Goal: Transaction & Acquisition: Purchase product/service

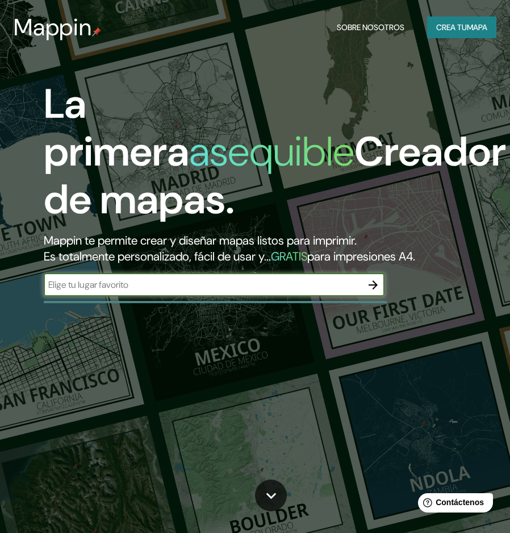
click at [127, 291] on input "text" at bounding box center [203, 284] width 318 height 13
type input "merced"
click at [375, 289] on icon "button" at bounding box center [373, 284] width 9 height 9
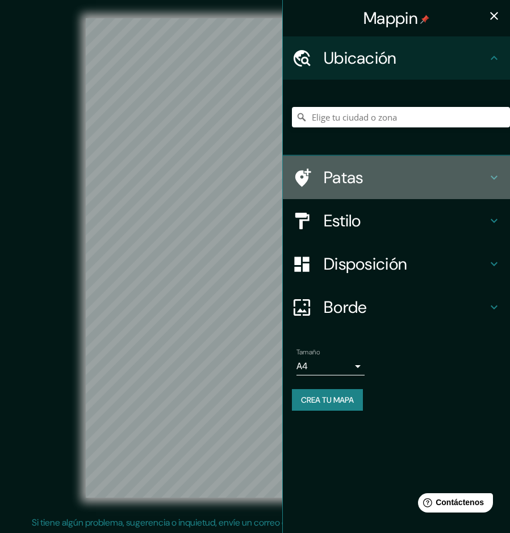
click at [338, 185] on font "Patas" at bounding box center [344, 178] width 40 height 22
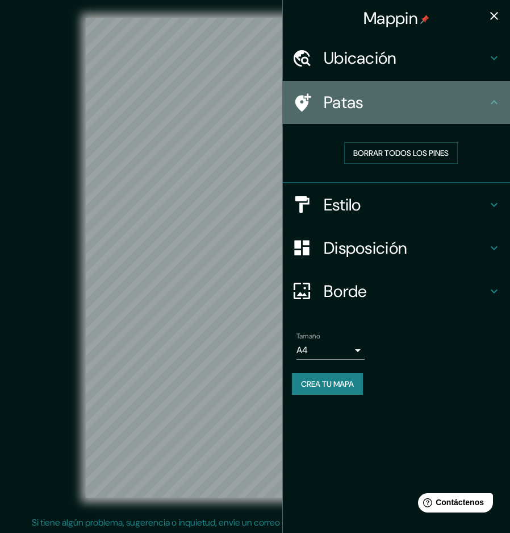
click at [446, 104] on h4 "Patas" at bounding box center [406, 102] width 164 height 20
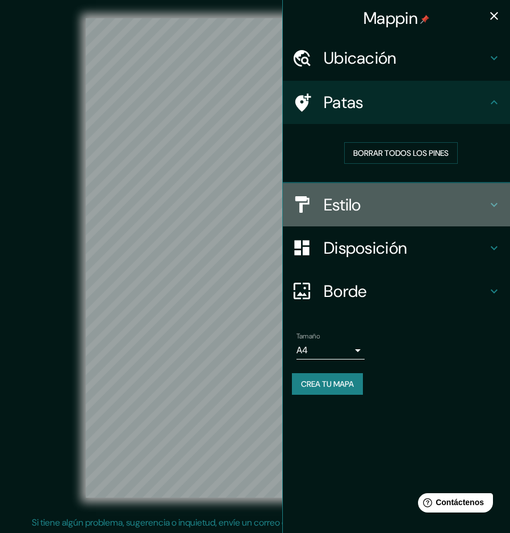
click at [357, 211] on font "Estilo" at bounding box center [343, 205] width 38 height 22
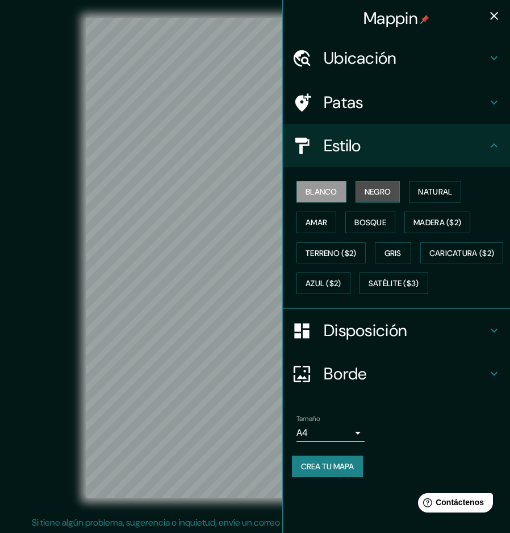
click at [375, 197] on font "Negro" at bounding box center [378, 191] width 27 height 10
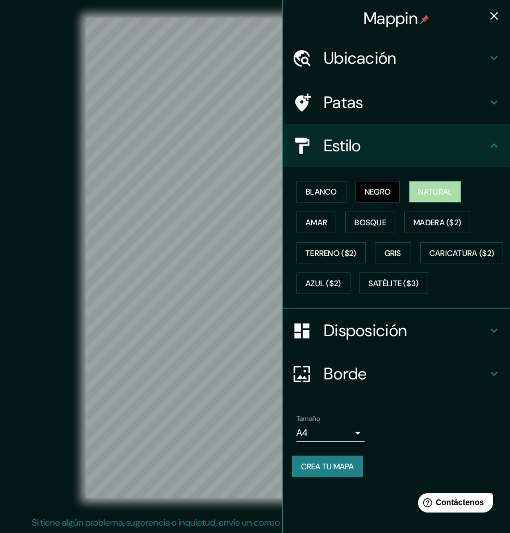
click at [439, 197] on font "Natural" at bounding box center [435, 191] width 34 height 10
click at [315, 227] on font "Amar" at bounding box center [317, 222] width 22 height 10
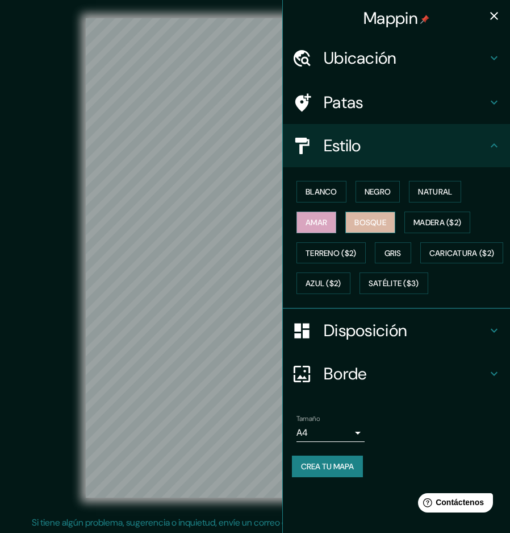
click at [365, 227] on font "Bosque" at bounding box center [371, 222] width 32 height 10
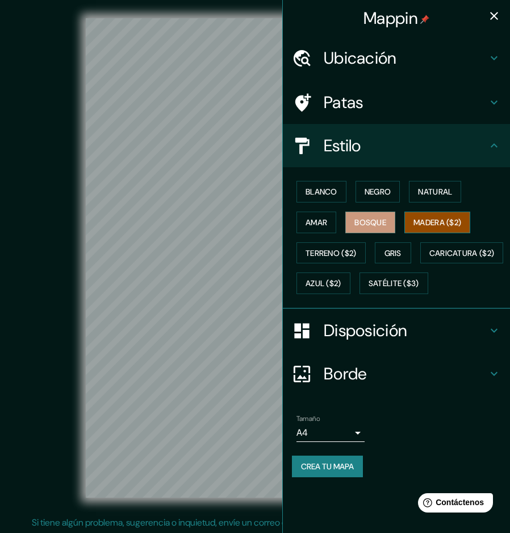
click at [434, 225] on font "Madera ($2)" at bounding box center [438, 222] width 48 height 10
click at [331, 253] on font "Terreno ($2)" at bounding box center [331, 253] width 51 height 15
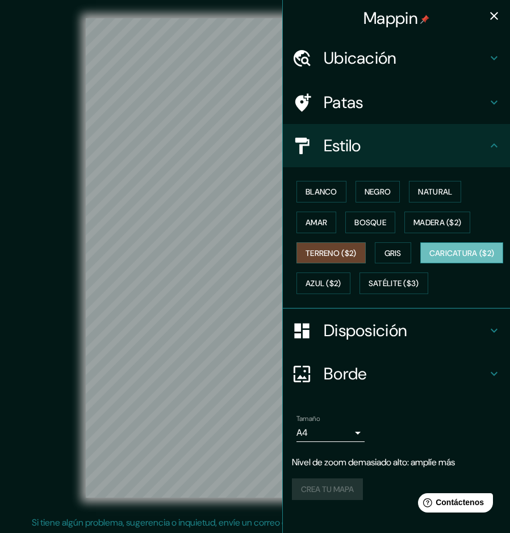
click at [430, 258] on font "Caricatura ($2)" at bounding box center [462, 253] width 65 height 10
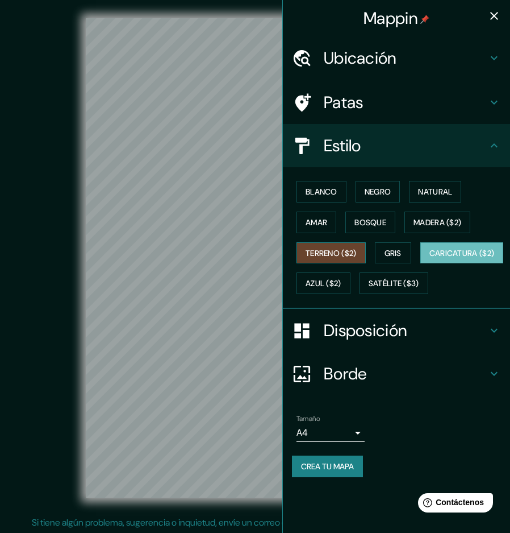
click at [344, 260] on font "Terreno ($2)" at bounding box center [331, 253] width 51 height 15
click at [401, 257] on font "Gris" at bounding box center [393, 253] width 17 height 10
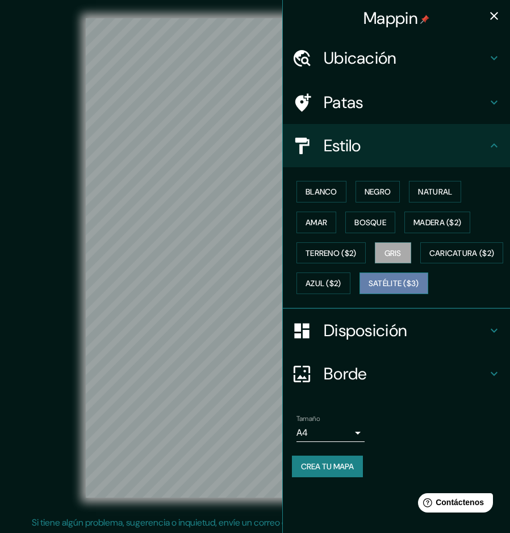
click at [361, 294] on button "Satélite ($3)" at bounding box center [394, 283] width 69 height 22
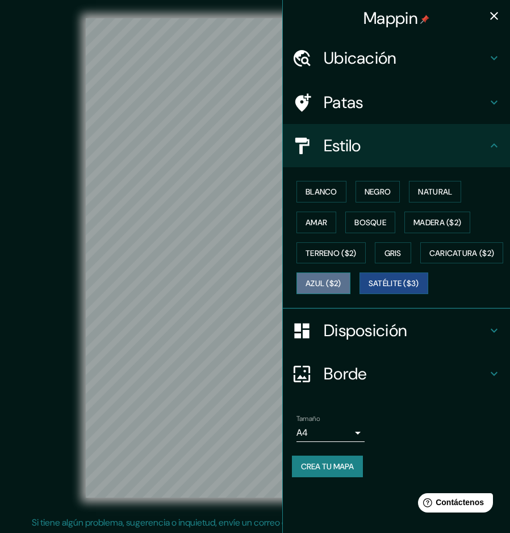
click at [342, 289] on font "Azul ($2)" at bounding box center [324, 283] width 36 height 10
drag, startPoint x: 84, startPoint y: 141, endPoint x: 59, endPoint y: 145, distance: 26.0
click at [59, 145] on div "© Mapbox © OpenStreetMap Improve this map" at bounding box center [255, 257] width 459 height 479
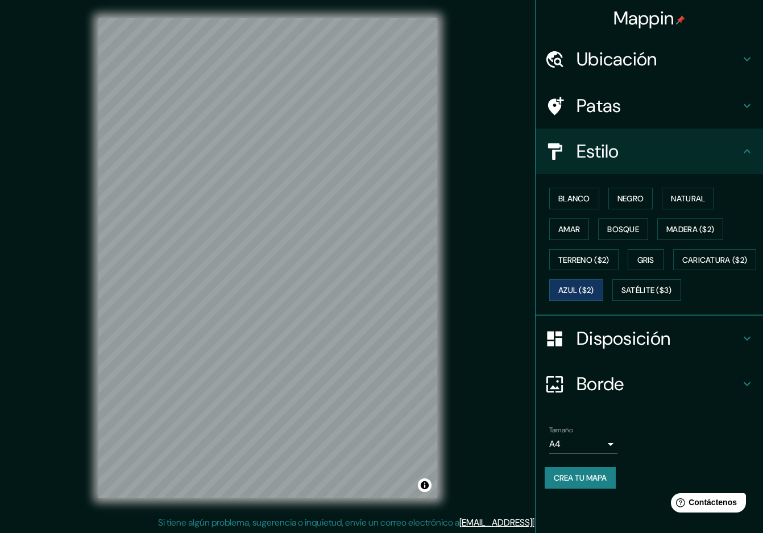
drag, startPoint x: 132, startPoint y: 510, endPoint x: 122, endPoint y: 503, distance: 13.1
click at [122, 503] on div "© Mapbox © OpenStreetMap Improve this map" at bounding box center [267, 257] width 723 height 515
click at [510, 225] on button "Amar" at bounding box center [569, 229] width 40 height 22
click at [510, 301] on button "Satélite ($3)" at bounding box center [646, 290] width 69 height 22
click at [510, 289] on font "Azul ($2)" at bounding box center [576, 290] width 36 height 10
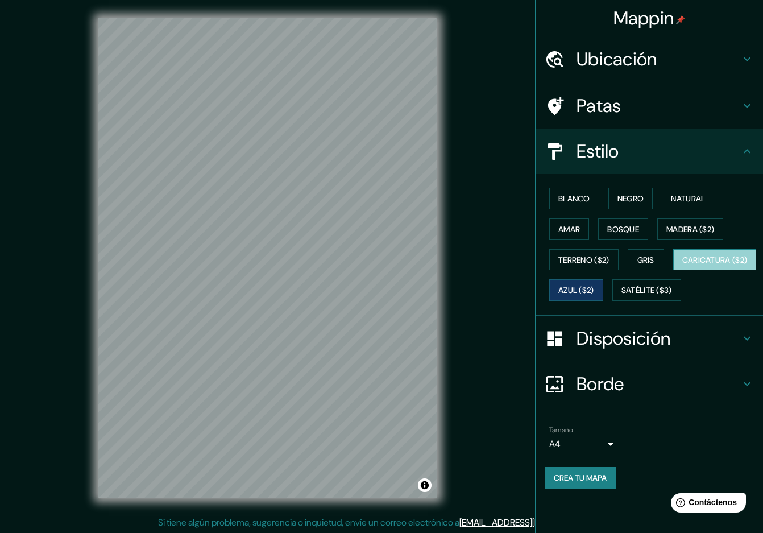
click at [510, 265] on font "Caricatura ($2)" at bounding box center [714, 260] width 65 height 10
click at [510, 263] on font "Terreno ($2)" at bounding box center [583, 260] width 51 height 10
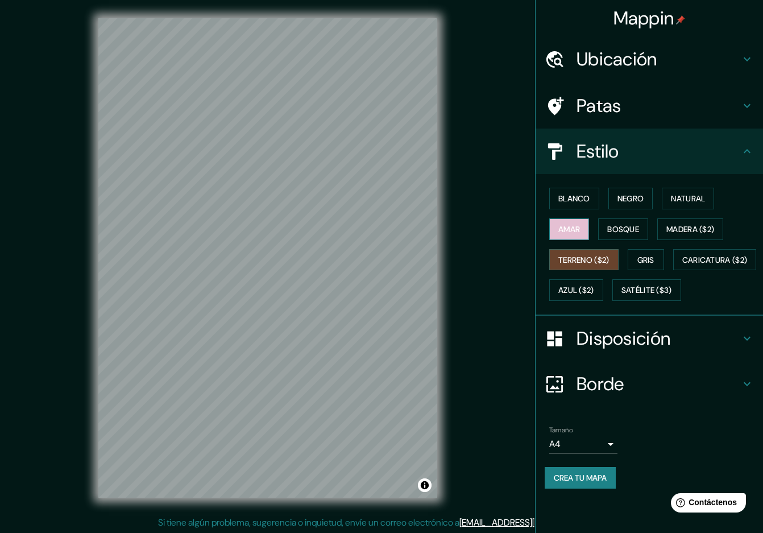
click at [510, 229] on font "Amar" at bounding box center [569, 229] width 22 height 10
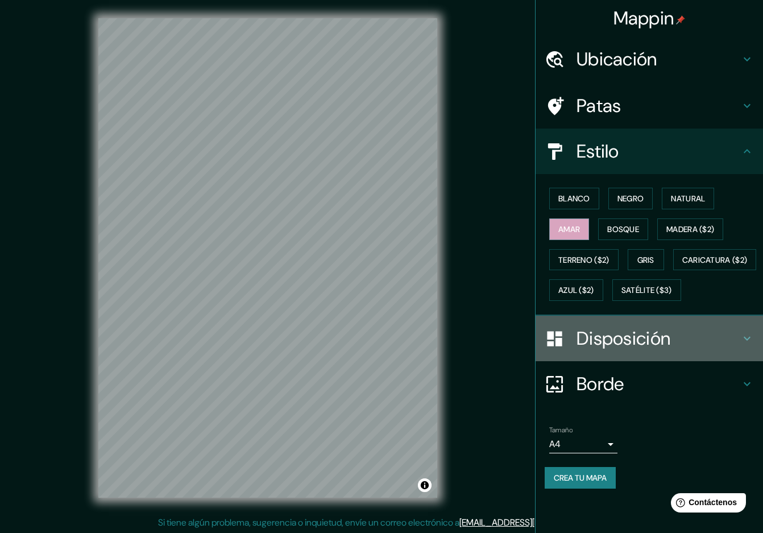
click at [510, 350] on h4 "Disposición" at bounding box center [658, 338] width 164 height 23
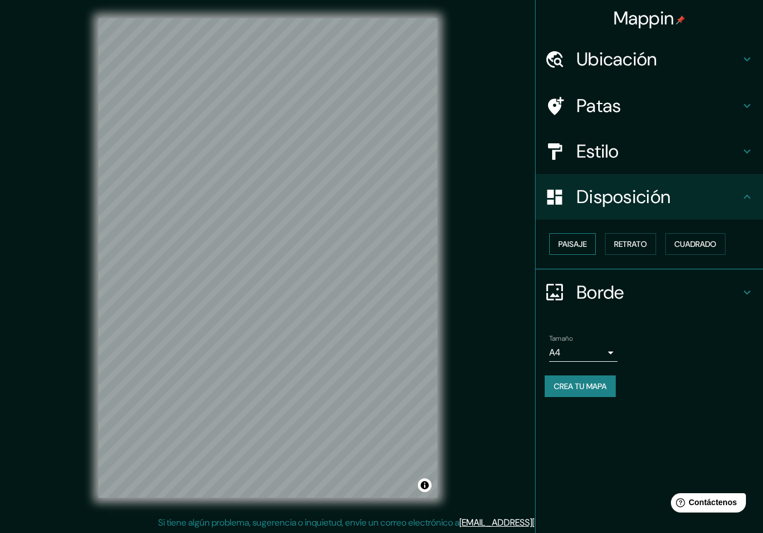
click at [510, 248] on font "Paisaje" at bounding box center [572, 244] width 28 height 10
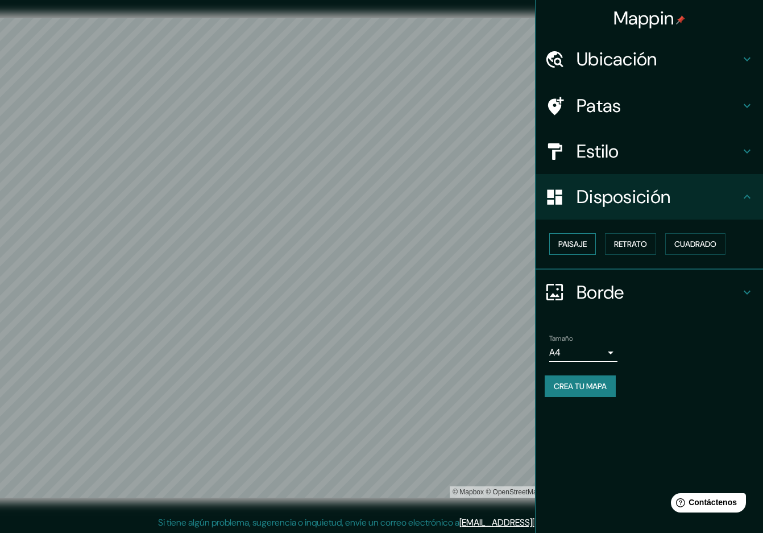
click at [510, 246] on button "Paisaje" at bounding box center [572, 244] width 47 height 22
click at [510, 249] on button "Retrato" at bounding box center [630, 244] width 51 height 22
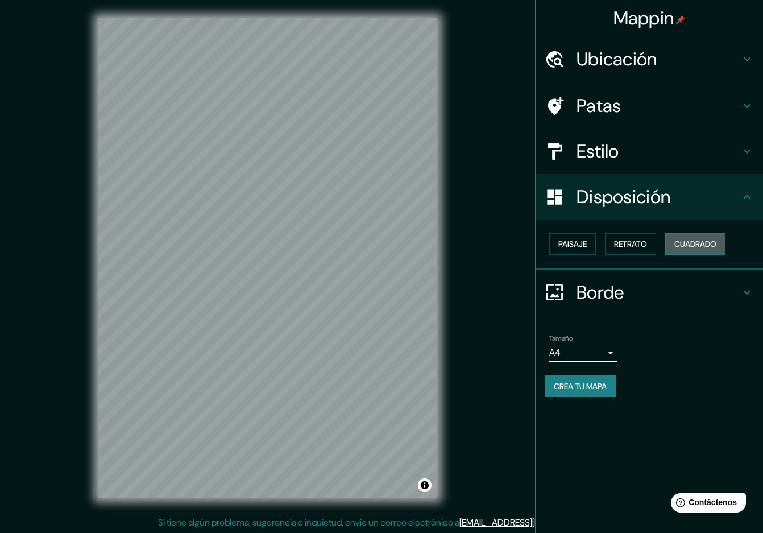
click at [510, 244] on font "Cuadrado" at bounding box center [695, 244] width 42 height 10
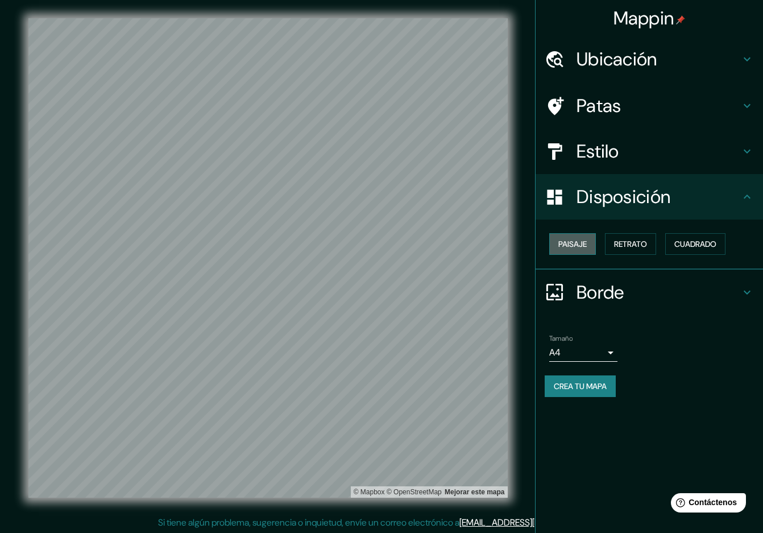
click at [510, 241] on font "Paisaje" at bounding box center [572, 244] width 28 height 10
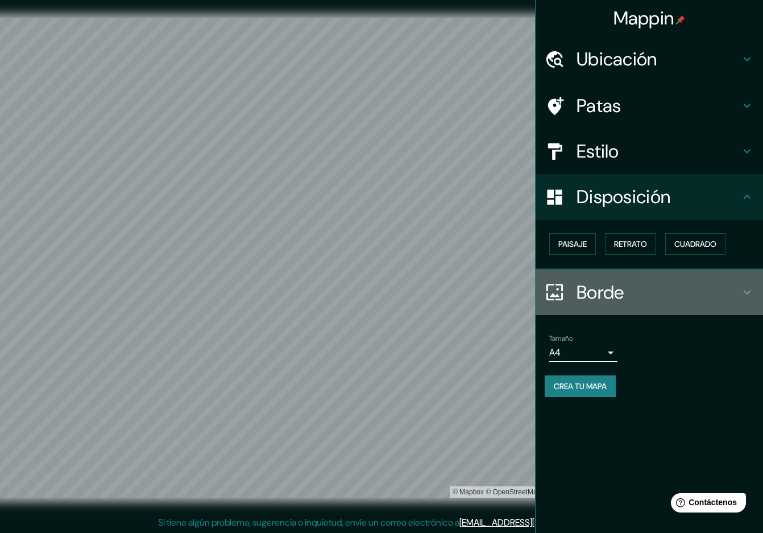
click at [510, 296] on font "Borde" at bounding box center [600, 292] width 48 height 24
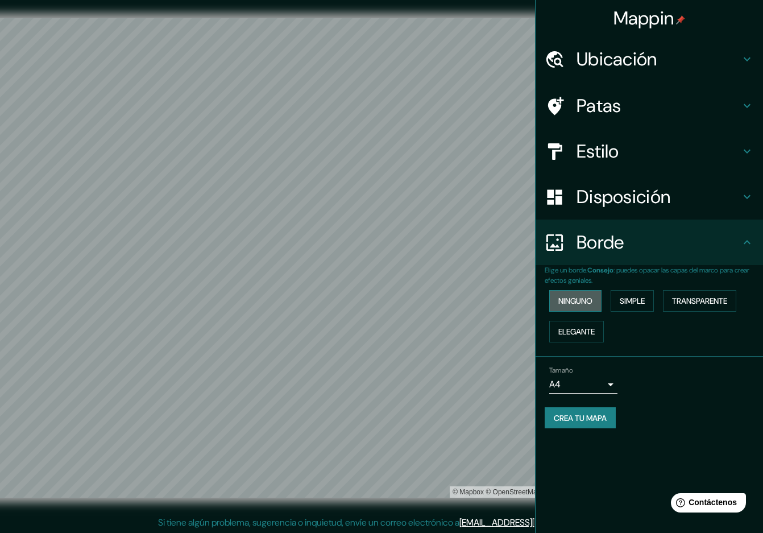
click at [510, 302] on font "Ninguno" at bounding box center [575, 301] width 34 height 10
click at [510, 303] on font "Simple" at bounding box center [632, 301] width 25 height 10
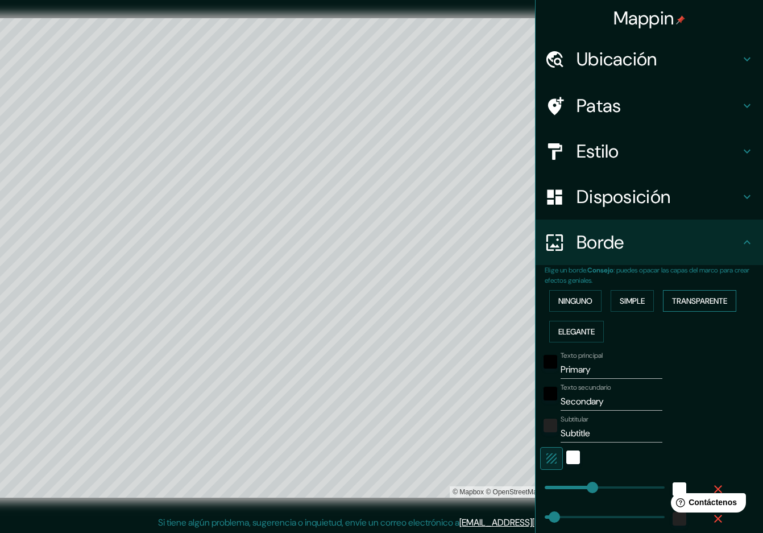
click at [510, 305] on font "Transparente" at bounding box center [699, 301] width 55 height 10
click at [510, 302] on font "Ninguno" at bounding box center [575, 301] width 34 height 10
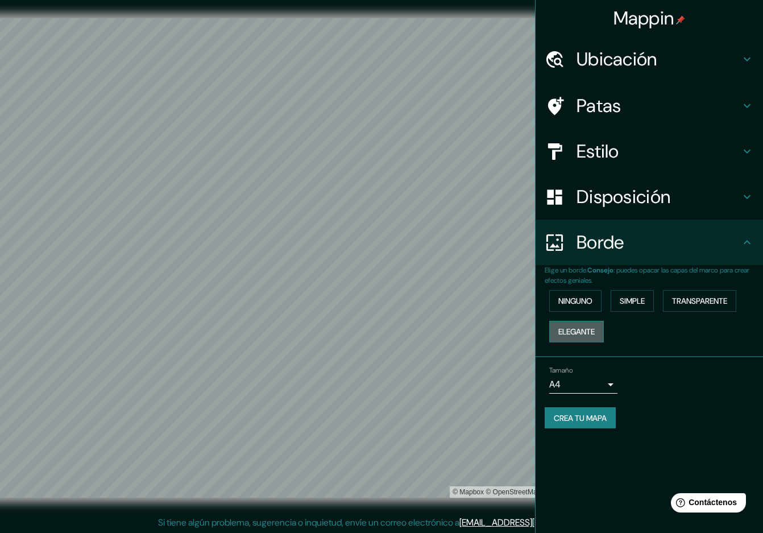
click at [510, 332] on font "Elegante" at bounding box center [576, 331] width 36 height 10
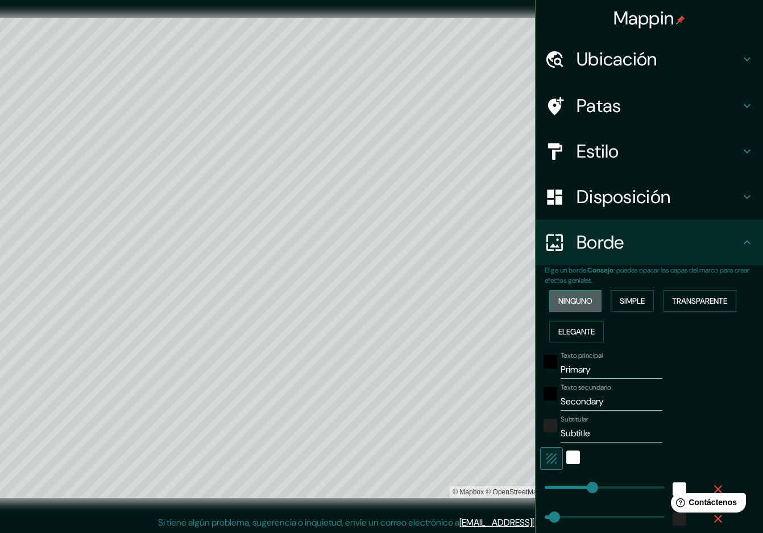
click at [510, 301] on font "Ninguno" at bounding box center [575, 301] width 34 height 10
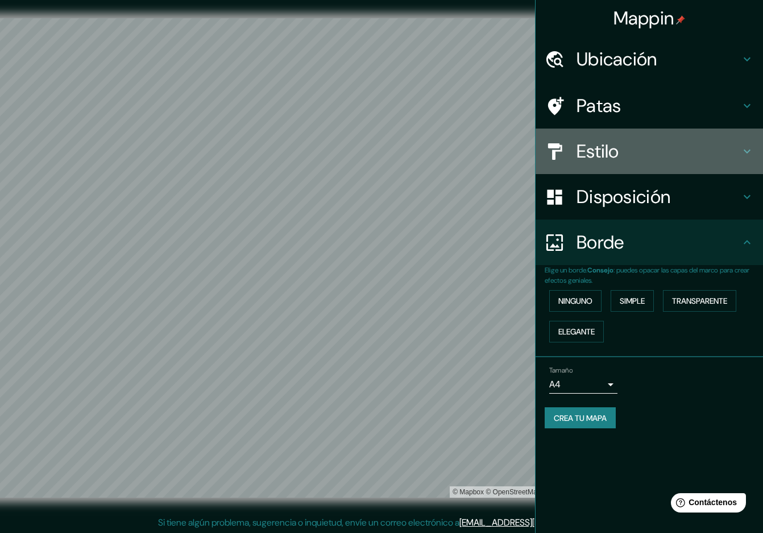
click at [510, 164] on div "Estilo" at bounding box center [648, 150] width 227 height 45
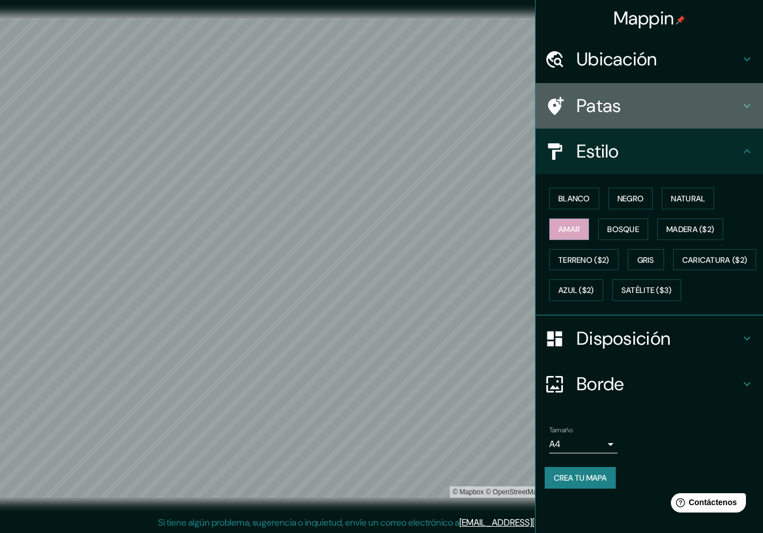
click at [510, 119] on div "Patas" at bounding box center [648, 105] width 227 height 45
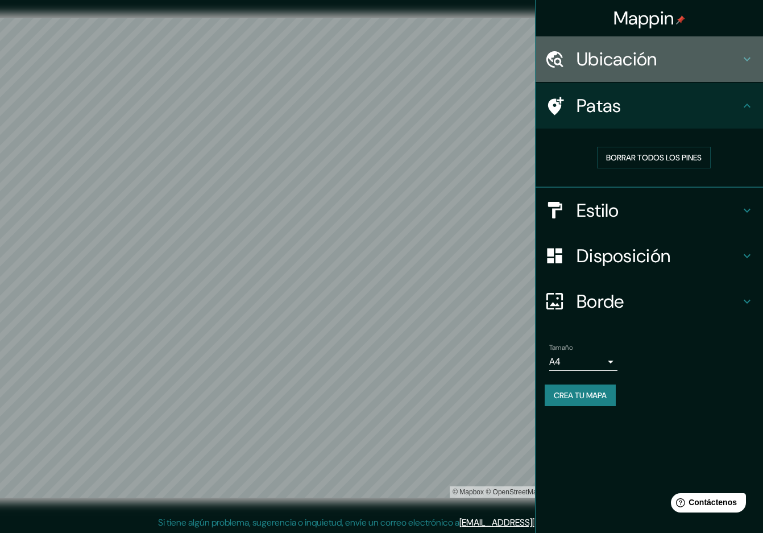
click at [510, 58] on font "Ubicación" at bounding box center [616, 59] width 81 height 24
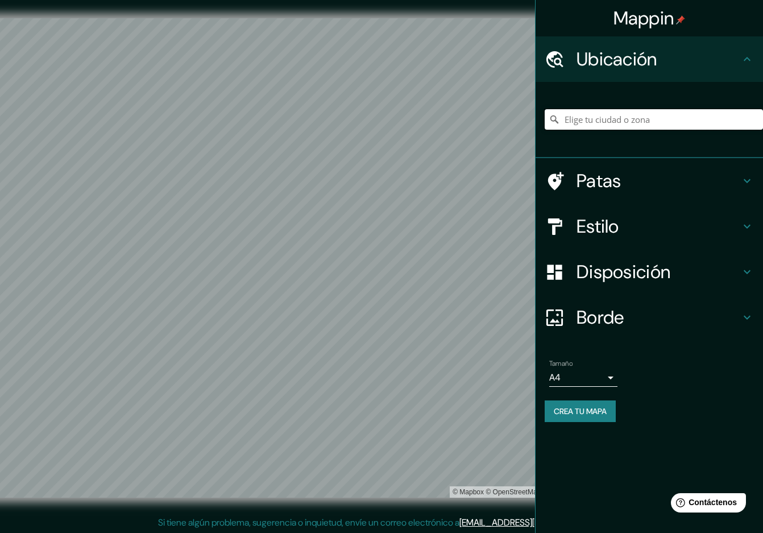
click at [510, 123] on input "Elige tu ciudad o zona" at bounding box center [653, 119] width 218 height 20
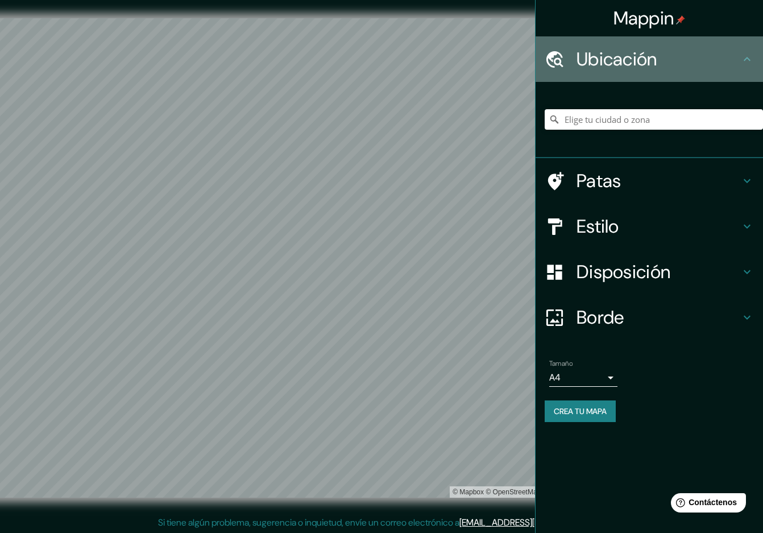
click at [510, 60] on font "Ubicación" at bounding box center [616, 59] width 81 height 24
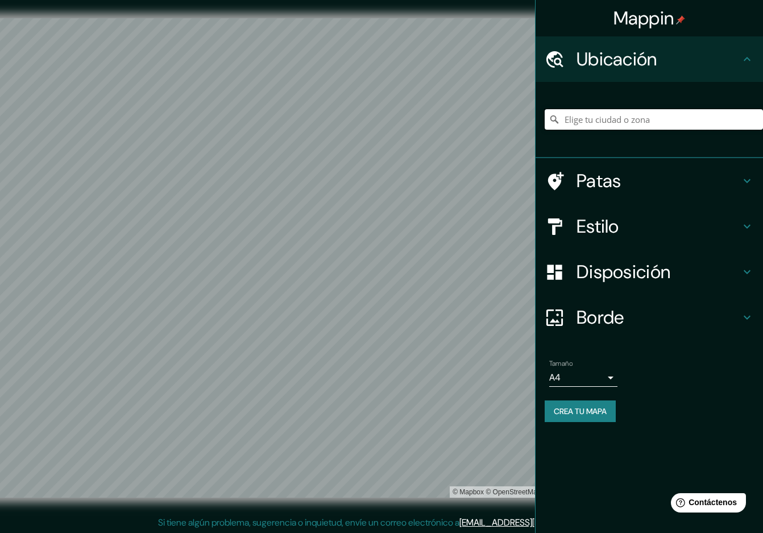
click at [510, 111] on input "Elige tu ciudad o zona" at bounding box center [653, 119] width 218 height 20
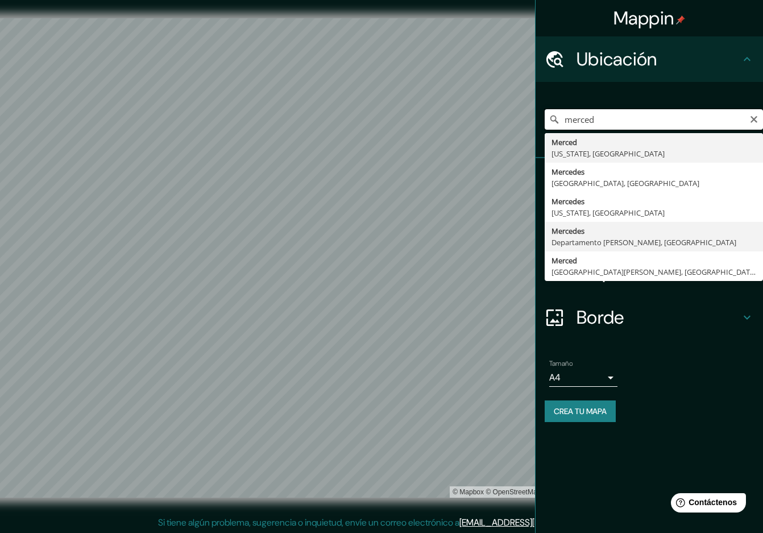
scroll to position [1, 0]
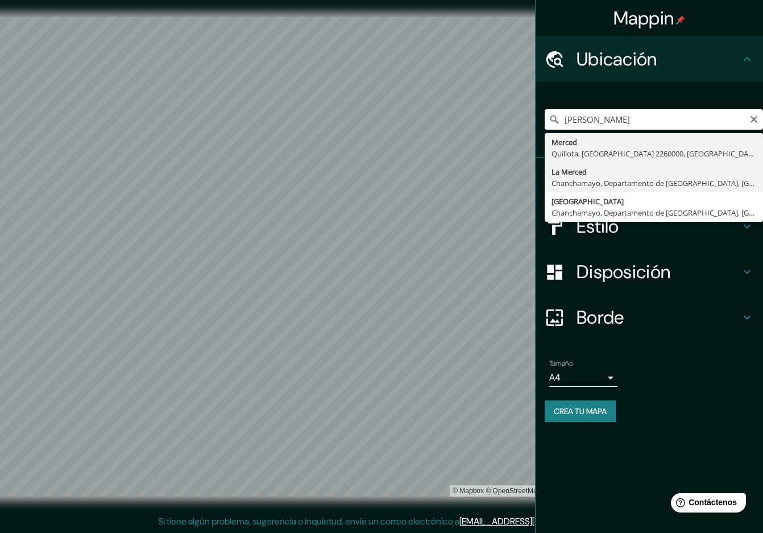
type input "La Merced, [GEOGRAPHIC_DATA], [GEOGRAPHIC_DATA], [GEOGRAPHIC_DATA]"
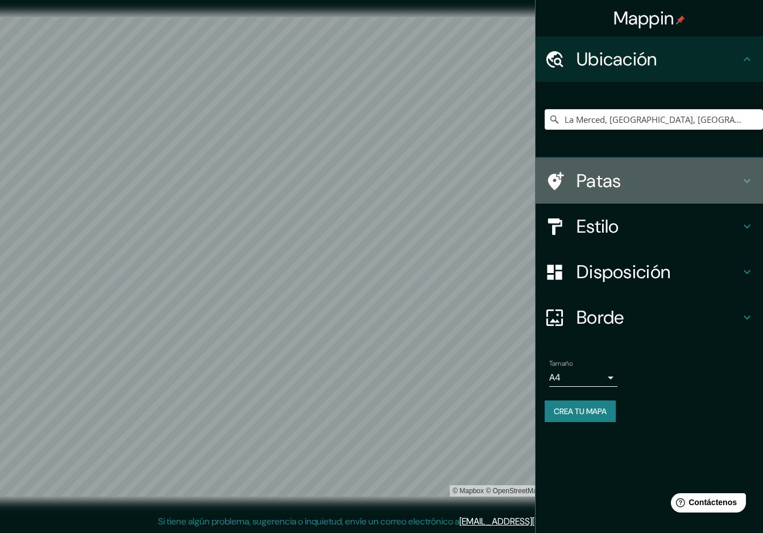
click at [510, 187] on h4 "Patas" at bounding box center [658, 180] width 164 height 23
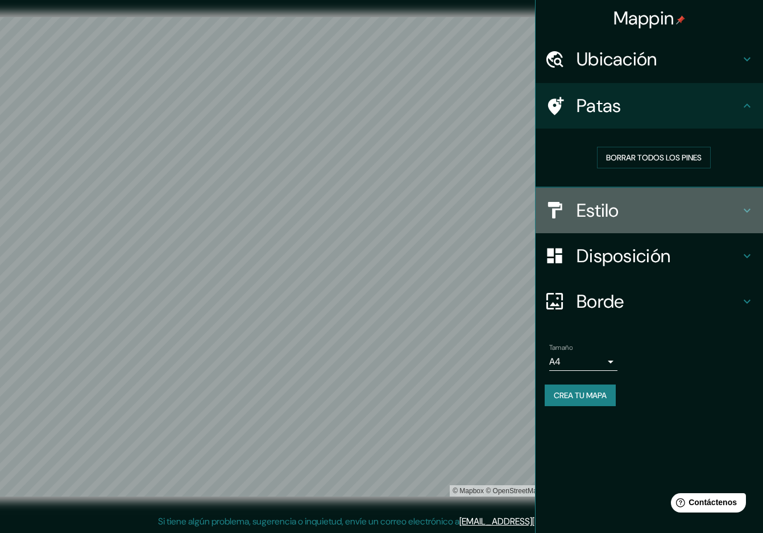
click at [510, 210] on h4 "Estilo" at bounding box center [658, 210] width 164 height 23
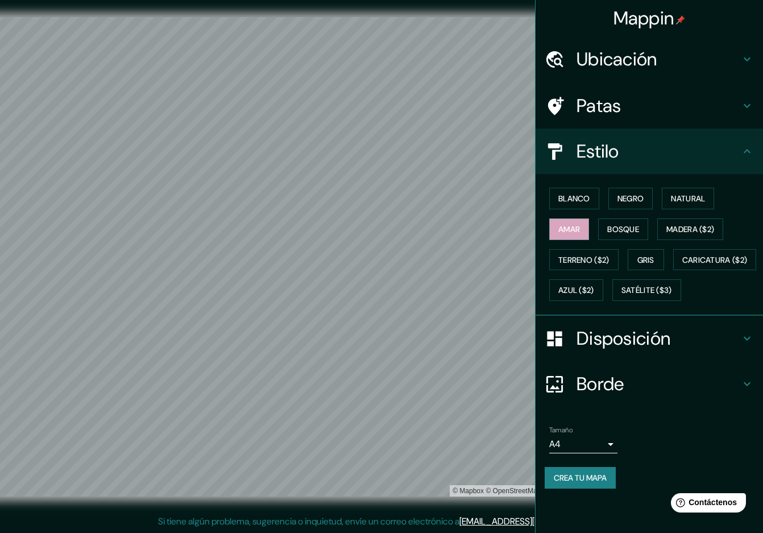
click at [510, 108] on h4 "Patas" at bounding box center [658, 105] width 164 height 23
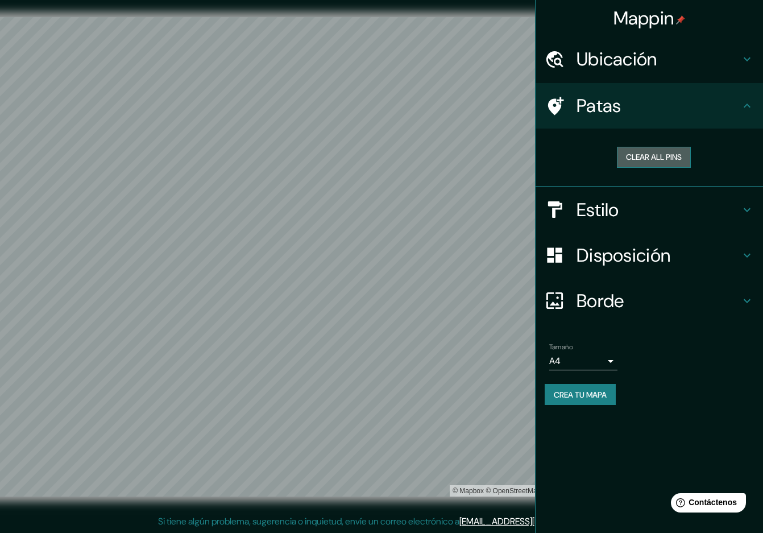
click at [510, 155] on button "Clear all pins" at bounding box center [654, 157] width 74 height 21
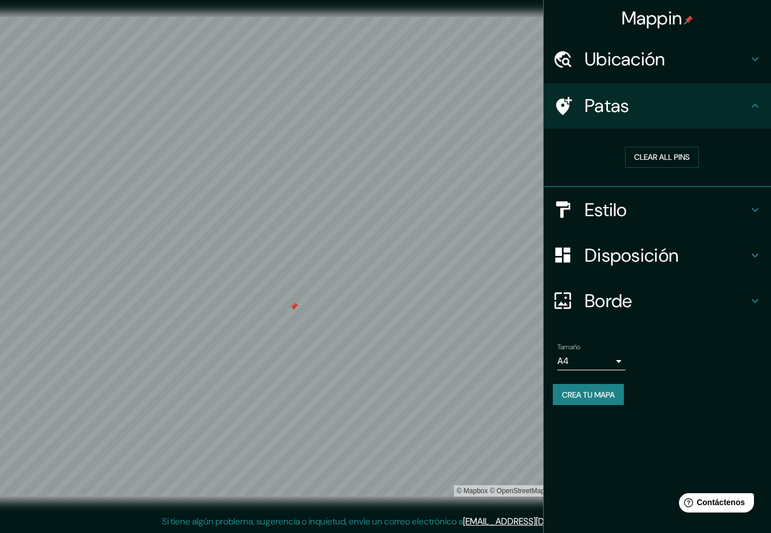
click at [510, 359] on body "Mappin Ubicación La Merced, [GEOGRAPHIC_DATA], Departamento de [GEOGRAPHIC_DATA…" at bounding box center [385, 265] width 771 height 533
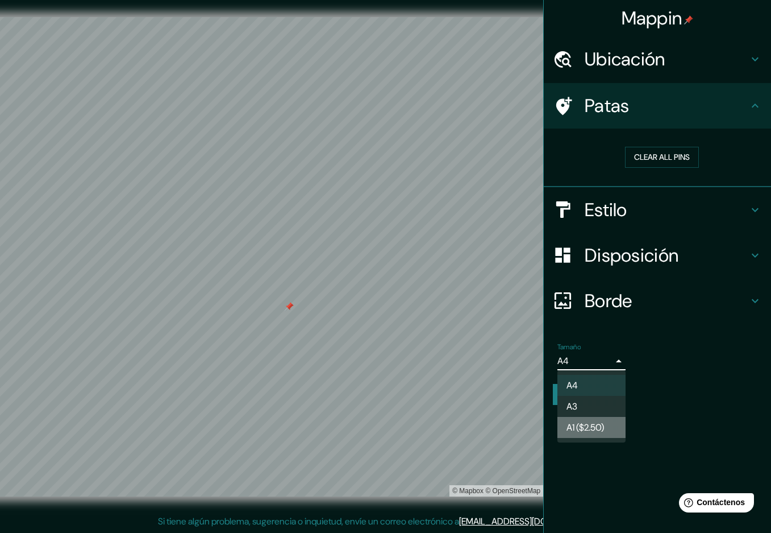
click at [510, 422] on font "A1 ($2.50)" at bounding box center [586, 427] width 38 height 12
click at [510, 357] on body "Mappin Ubicación La Merced, [GEOGRAPHIC_DATA], Departamento de [GEOGRAPHIC_DATA…" at bounding box center [385, 265] width 771 height 533
click at [510, 406] on li "A3" at bounding box center [592, 406] width 68 height 21
type input "a4"
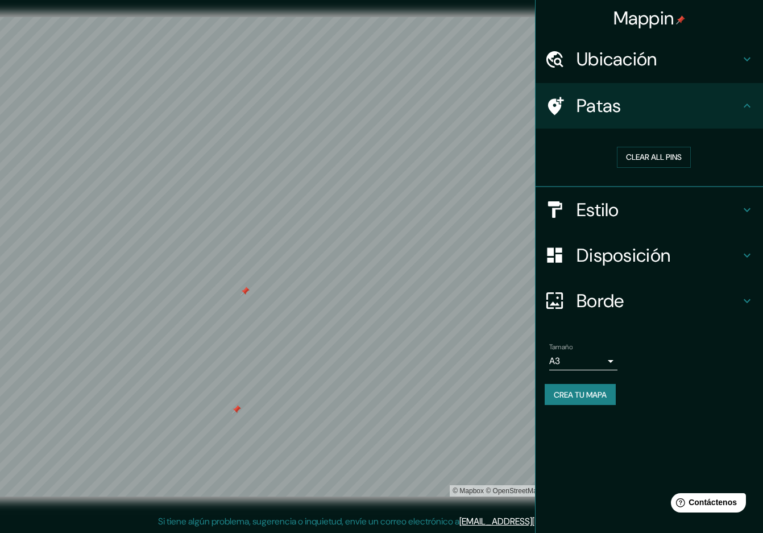
click at [246, 293] on div at bounding box center [244, 290] width 9 height 9
click at [510, 159] on button "Clear all pins" at bounding box center [654, 157] width 74 height 21
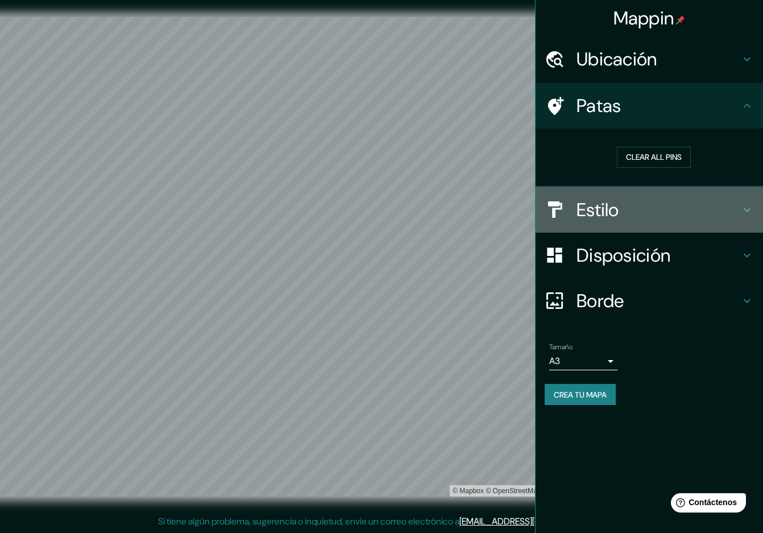
click at [510, 210] on h4 "Estilo" at bounding box center [658, 209] width 164 height 23
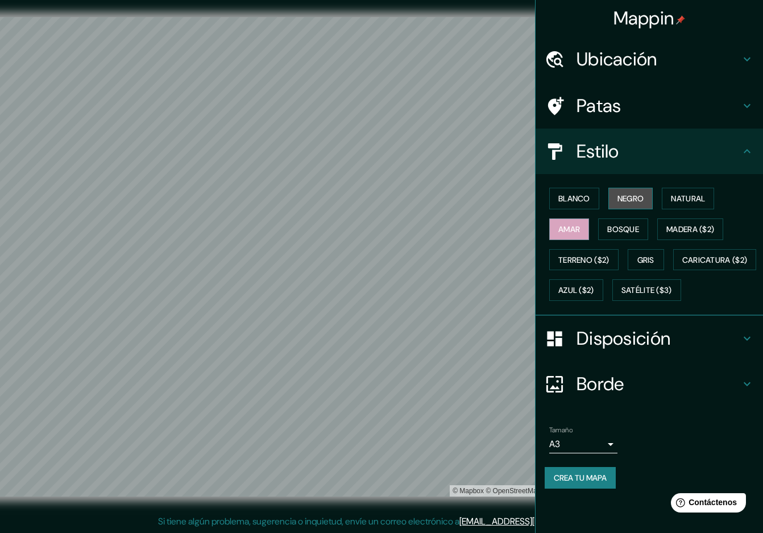
click at [510, 194] on button "Negro" at bounding box center [630, 199] width 45 height 22
click at [510, 198] on font "Blanco" at bounding box center [574, 198] width 32 height 10
click at [510, 204] on font "Negro" at bounding box center [630, 198] width 27 height 15
click at [510, 483] on font "Crea tu mapa" at bounding box center [580, 477] width 53 height 10
click at [510, 293] on font "Azul ($2)" at bounding box center [576, 290] width 36 height 10
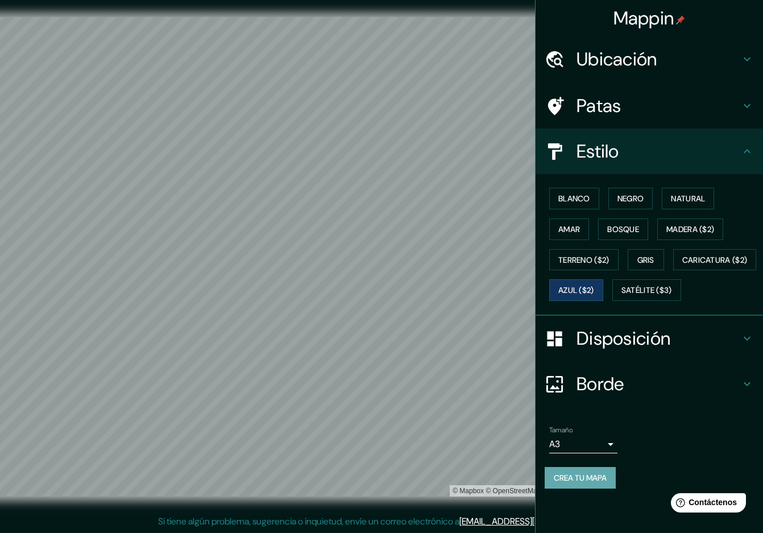
click at [510, 483] on font "Crea tu mapa" at bounding box center [580, 477] width 53 height 10
click at [510, 488] on div "Crea tu mapa" at bounding box center [648, 478] width 209 height 22
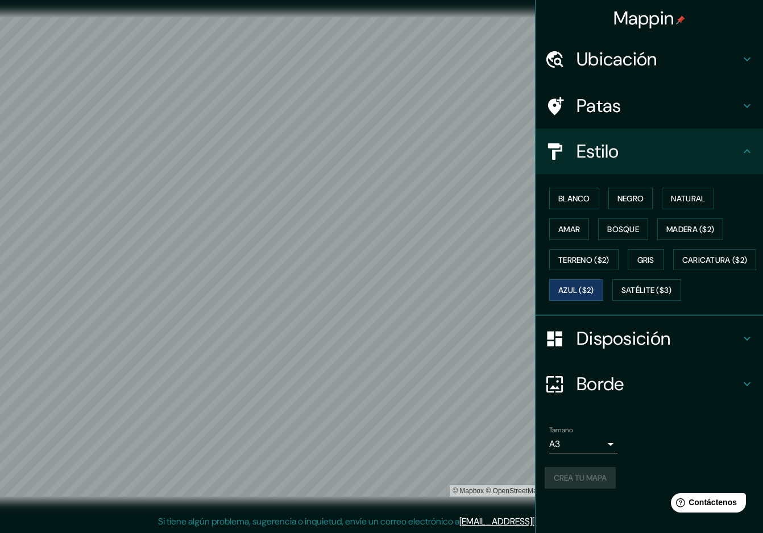
click at [510, 488] on div "Crea tu mapa" at bounding box center [648, 478] width 209 height 22
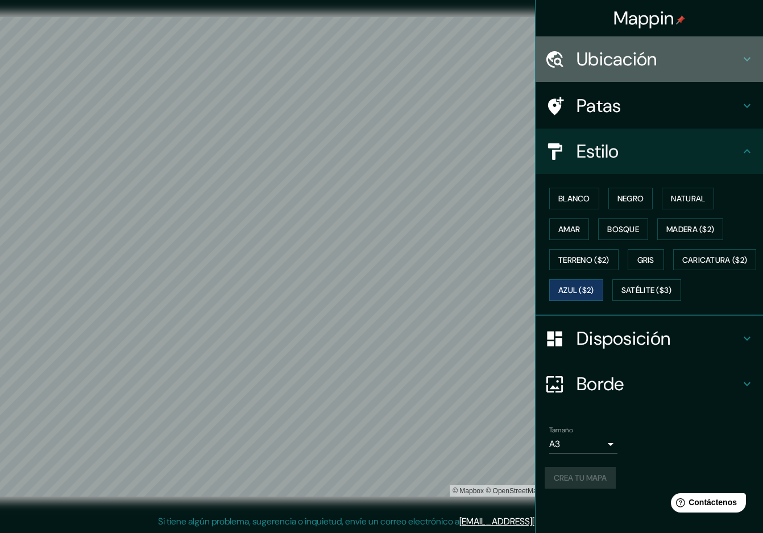
click at [510, 59] on font "Ubicación" at bounding box center [616, 59] width 81 height 24
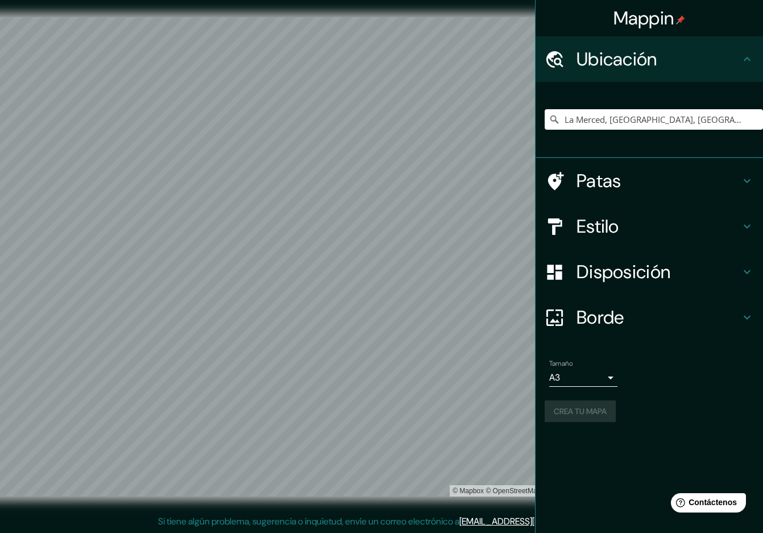
click at [510, 61] on font "Ubicación" at bounding box center [616, 59] width 81 height 24
click at [510, 16] on font "Mappin" at bounding box center [643, 18] width 61 height 24
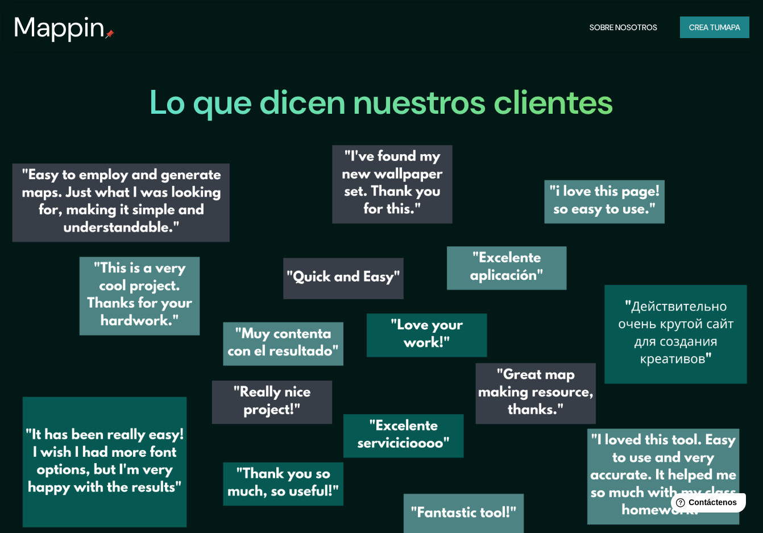
scroll to position [1794, 0]
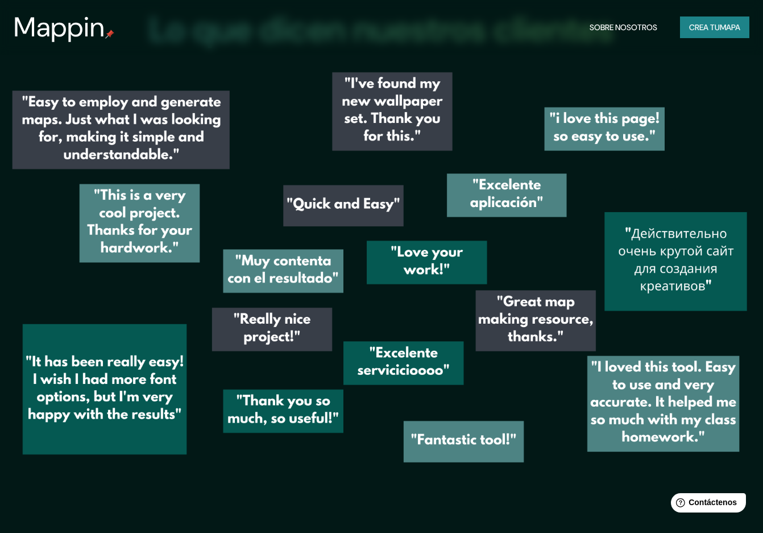
click at [510, 24] on font "Sobre nosotros" at bounding box center [623, 27] width 68 height 10
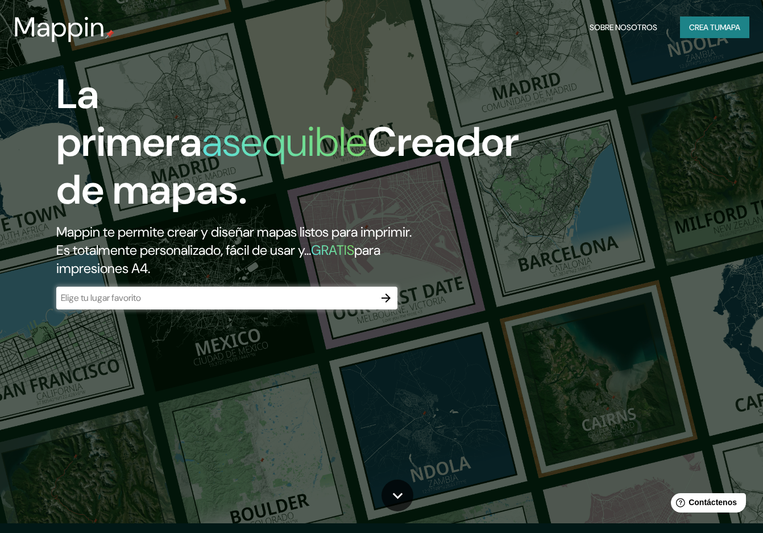
scroll to position [0, 0]
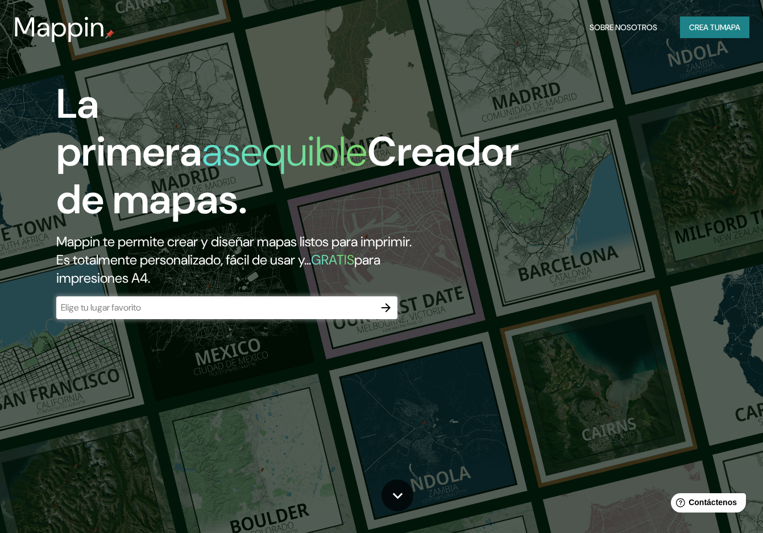
click at [82, 34] on font "Mappin" at bounding box center [60, 27] width 92 height 36
click at [510, 34] on font "Crea tu" at bounding box center [704, 27] width 31 height 15
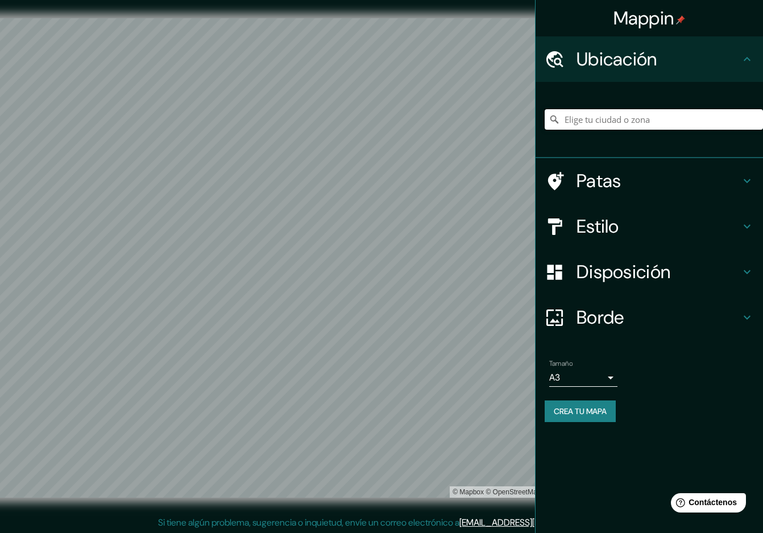
click at [510, 125] on input "Elige tu ciudad o zona" at bounding box center [653, 119] width 218 height 20
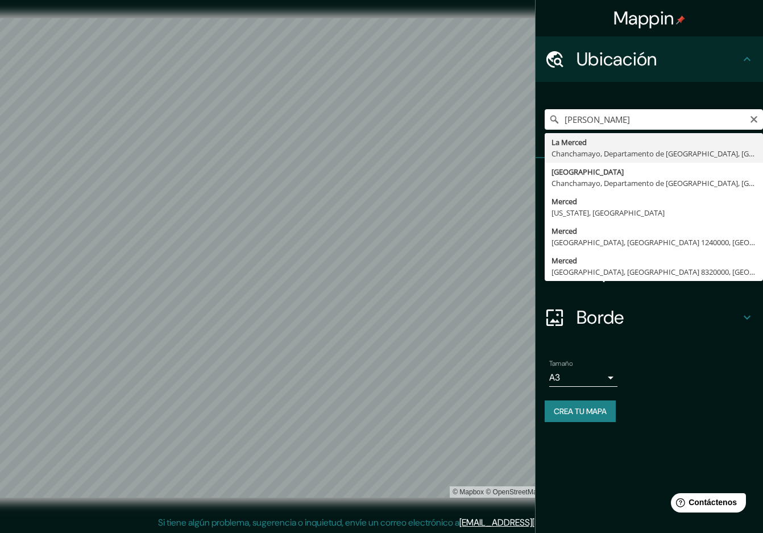
type input "La Merced, [GEOGRAPHIC_DATA], [GEOGRAPHIC_DATA], [GEOGRAPHIC_DATA]"
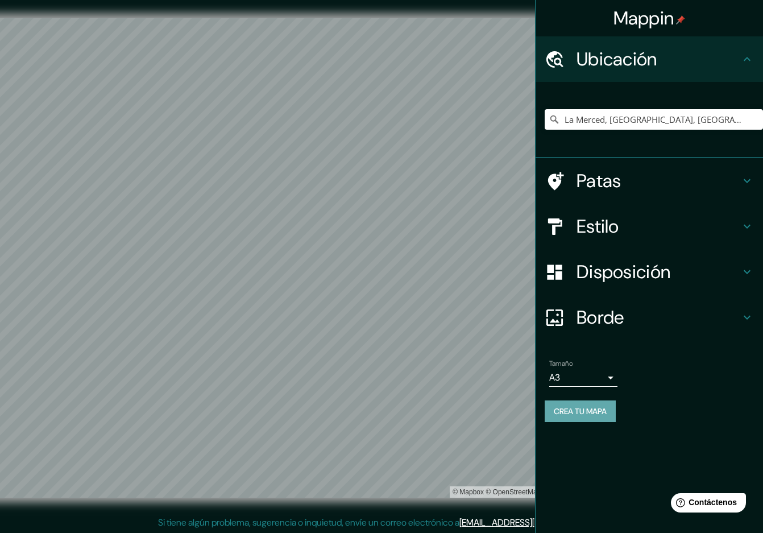
click at [510, 411] on font "Crea tu mapa" at bounding box center [580, 411] width 53 height 10
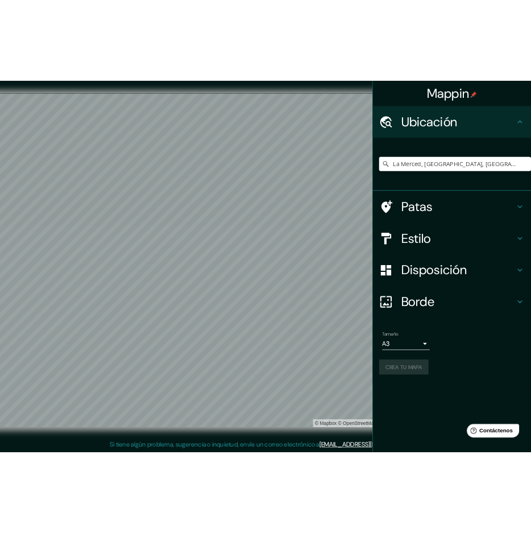
scroll to position [1, 0]
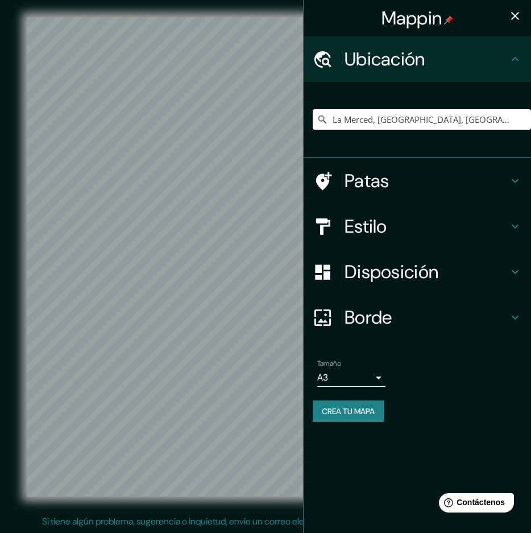
click at [359, 406] on font "Crea tu mapa" at bounding box center [348, 411] width 53 height 10
click at [191, 497] on div "© Mapbox © OpenStreetMap Mejorar este mapa" at bounding box center [266, 256] width 514 height 515
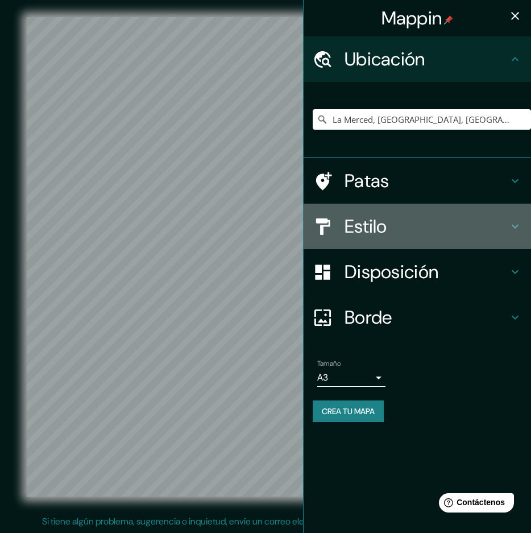
click at [447, 231] on h4 "Estilo" at bounding box center [426, 226] width 164 height 23
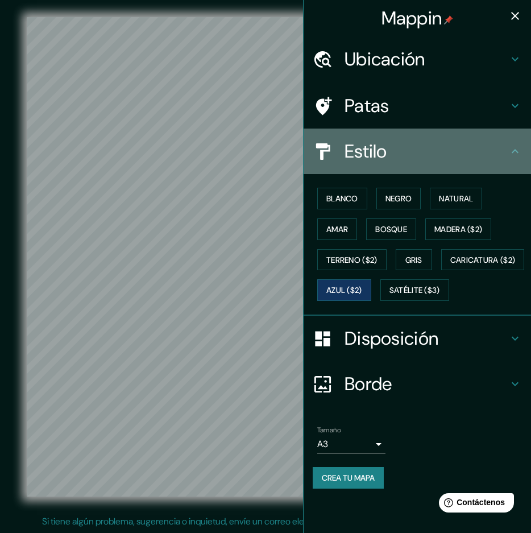
click at [456, 144] on h4 "Estilo" at bounding box center [426, 151] width 164 height 23
click at [455, 149] on h4 "Estilo" at bounding box center [426, 151] width 164 height 23
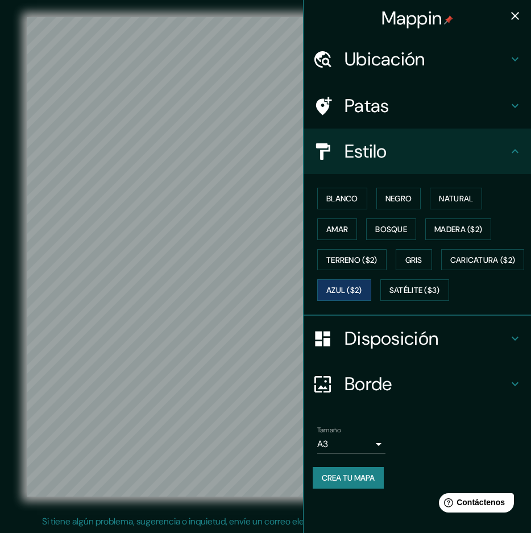
click at [510, 148] on icon at bounding box center [515, 151] width 14 height 14
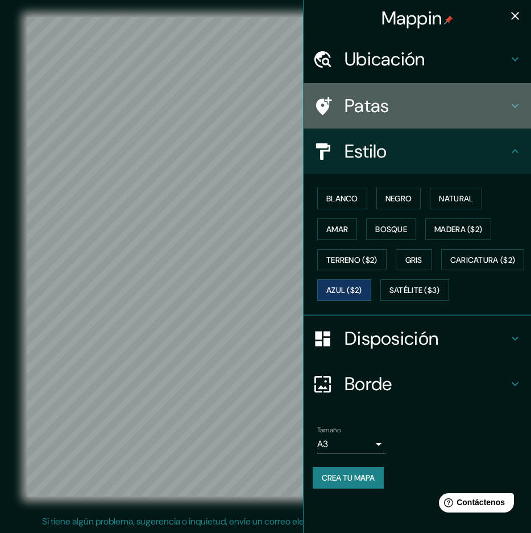
click at [510, 104] on icon at bounding box center [515, 106] width 14 height 14
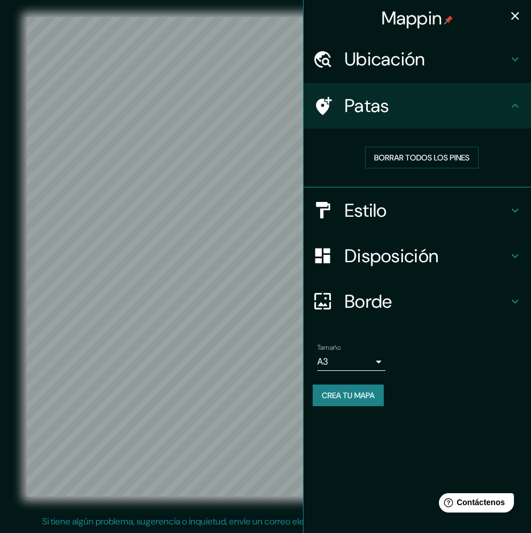
click at [510, 103] on icon at bounding box center [515, 106] width 14 height 14
click at [510, 62] on icon at bounding box center [515, 59] width 14 height 14
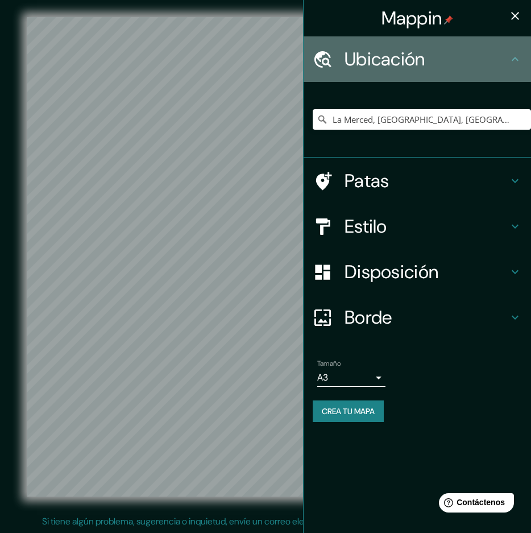
click at [510, 59] on icon at bounding box center [515, 59] width 7 height 4
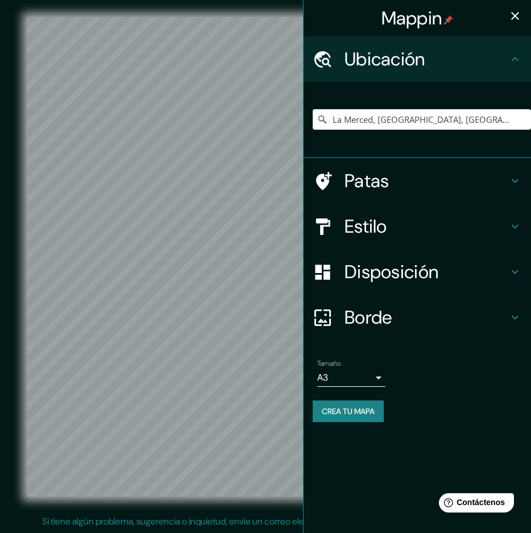
click at [510, 14] on icon "button" at bounding box center [515, 16] width 14 height 14
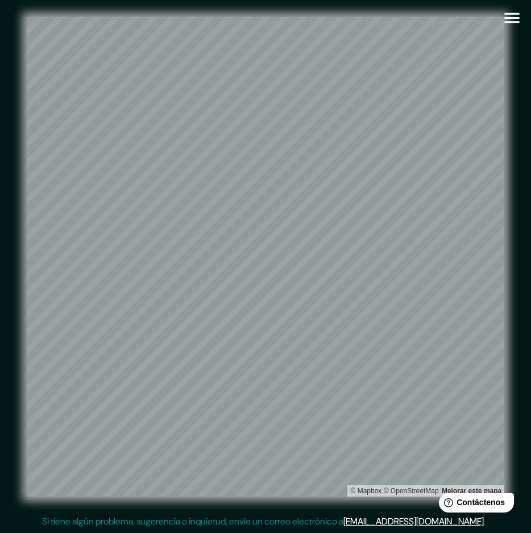
click at [510, 22] on icon "button" at bounding box center [511, 18] width 15 height 10
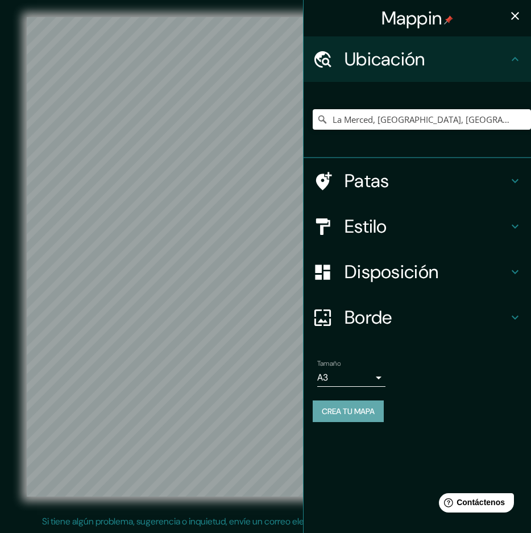
click at [367, 413] on font "Crea tu mapa" at bounding box center [348, 411] width 53 height 10
click at [492, 502] on font "Contáctenos" at bounding box center [481, 502] width 50 height 10
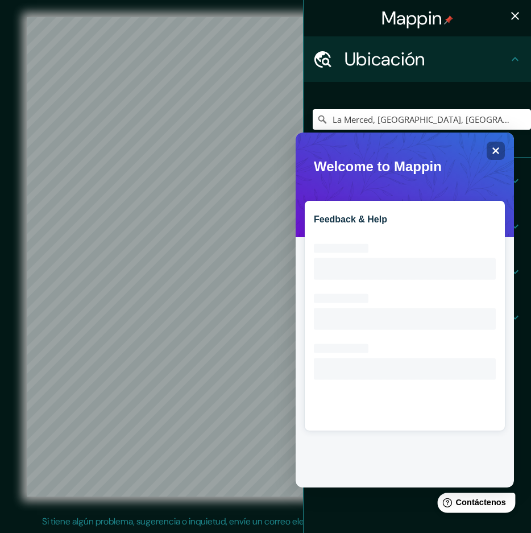
scroll to position [0, 0]
click at [497, 154] on icon "Close" at bounding box center [495, 150] width 9 height 9
